Goal: Task Accomplishment & Management: Manage account settings

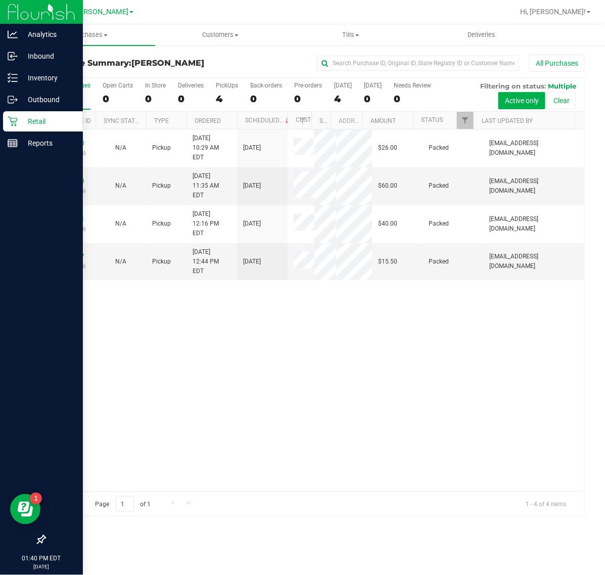
click at [13, 120] on icon at bounding box center [13, 121] width 10 height 10
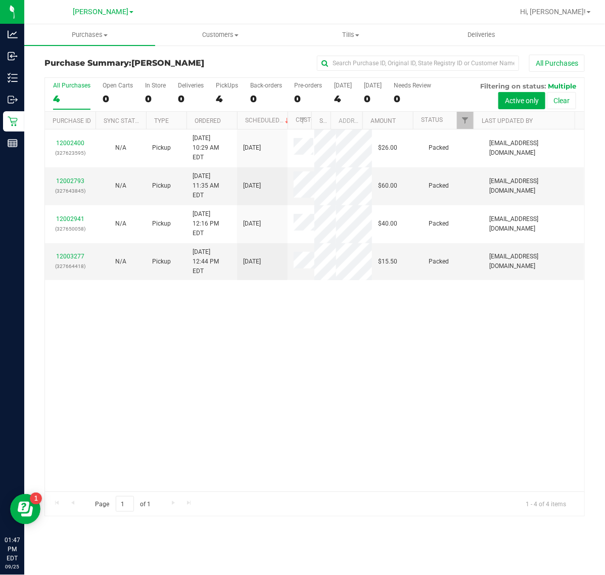
click at [301, 451] on div "12002400 (327623595) N/A Pickup [DATE] 10:29 AM EDT 9/25/2025 $26.00 Packed [EM…" at bounding box center [315, 310] width 540 height 362
click at [439, 314] on div "12002400 (327623595) N/A Pickup [DATE] 10:29 AM EDT 9/25/2025 $26.00 Packed [EM…" at bounding box center [315, 310] width 540 height 362
click at [77, 97] on div "4" at bounding box center [71, 99] width 37 height 12
click at [0, 0] on input "All Purchases 4" at bounding box center [0, 0] width 0 height 0
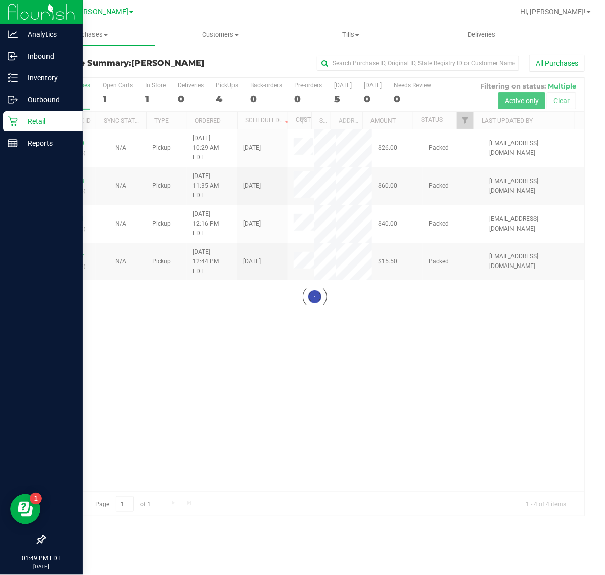
click at [18, 119] on p "Retail" at bounding box center [48, 121] width 61 height 12
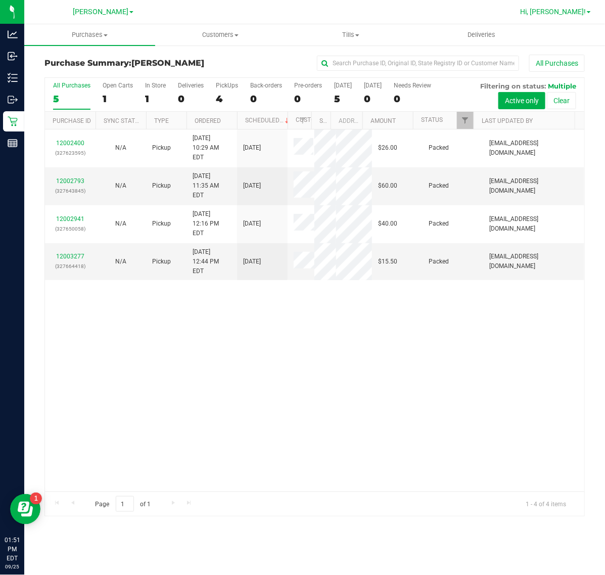
click at [574, 13] on span "Hi, [PERSON_NAME]!" at bounding box center [553, 12] width 66 height 8
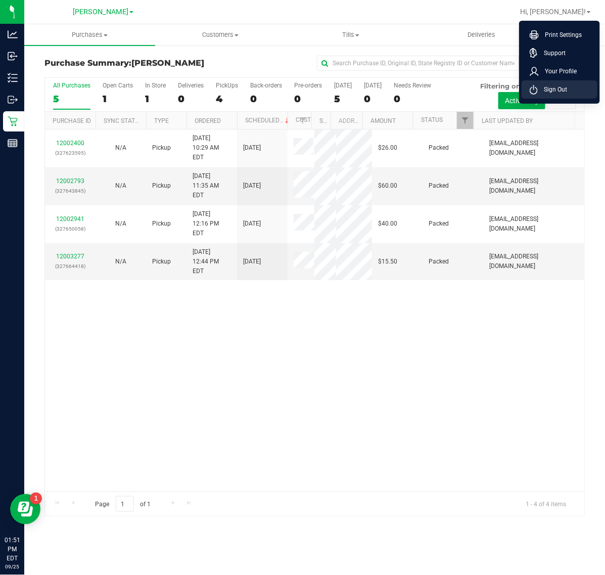
click at [551, 89] on span "Sign Out" at bounding box center [552, 89] width 29 height 10
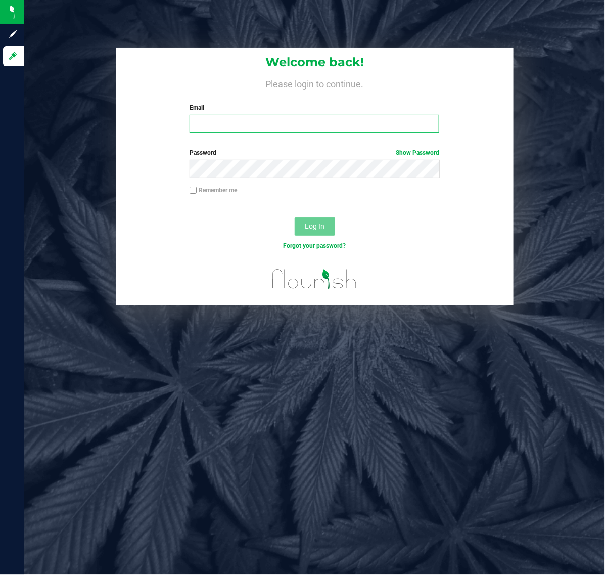
drag, startPoint x: 241, startPoint y: 122, endPoint x: 236, endPoint y: 125, distance: 5.5
click at [239, 122] on input "Email" at bounding box center [315, 124] width 250 height 18
type input "[EMAIL_ADDRESS][DOMAIN_NAME]"
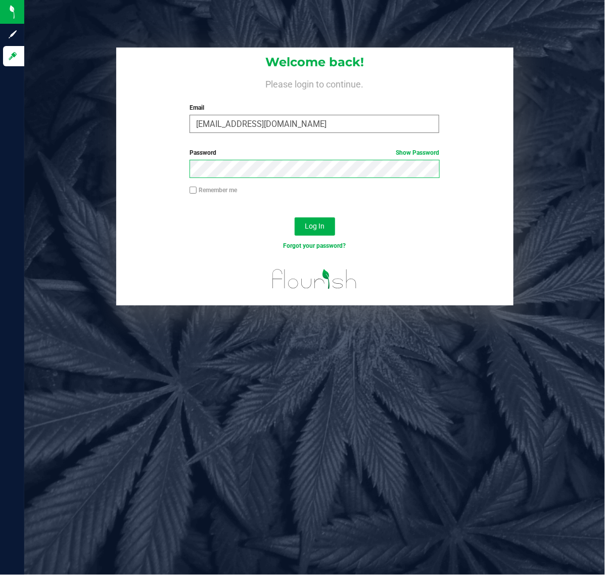
click at [295, 217] on button "Log In" at bounding box center [315, 226] width 40 height 18
